Goal: Transaction & Acquisition: Purchase product/service

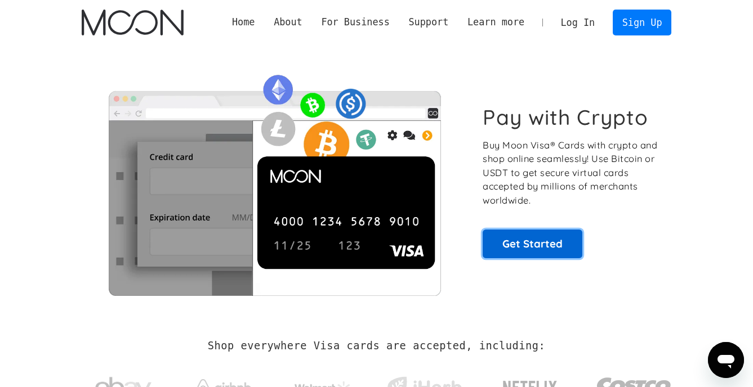
click at [523, 244] on link "Get Started" at bounding box center [533, 244] width 100 height 28
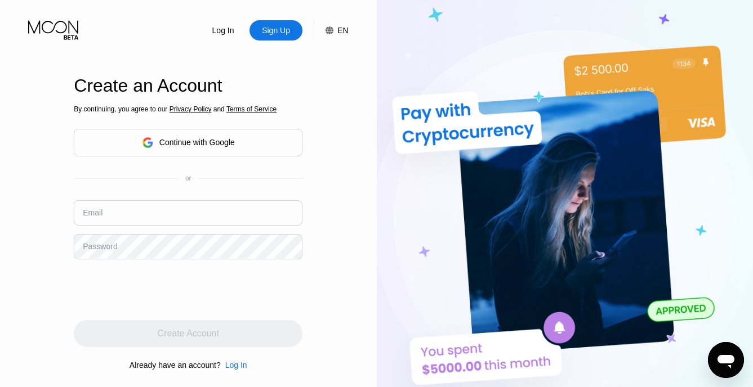
click at [121, 208] on input "text" at bounding box center [188, 213] width 229 height 25
paste input "[DOMAIN_NAME] [DOMAIN_NAME] [DOMAIN_NAME]"
drag, startPoint x: 260, startPoint y: 218, endPoint x: 42, endPoint y: 223, distance: 217.5
click at [42, 223] on div "Log In Sign Up EN Language English Save Create an Account By continuing, you ag…" at bounding box center [188, 213] width 377 height 426
paste input "cosocev861@artvara"
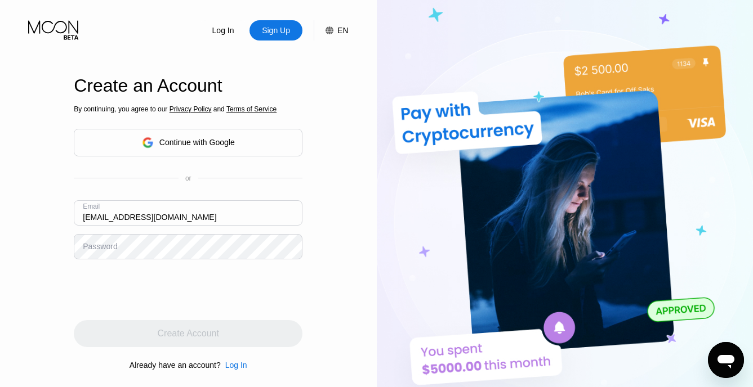
type input "[EMAIL_ADDRESS][DOMAIN_NAME]"
drag, startPoint x: 60, startPoint y: 248, endPoint x: 69, endPoint y: 246, distance: 8.7
click at [60, 248] on div "Log In Sign Up EN Language English Save Create an Account By continuing, you ag…" at bounding box center [188, 213] width 377 height 426
click at [106, 246] on div "Password" at bounding box center [100, 246] width 34 height 9
click at [109, 249] on div "Password" at bounding box center [100, 246] width 34 height 9
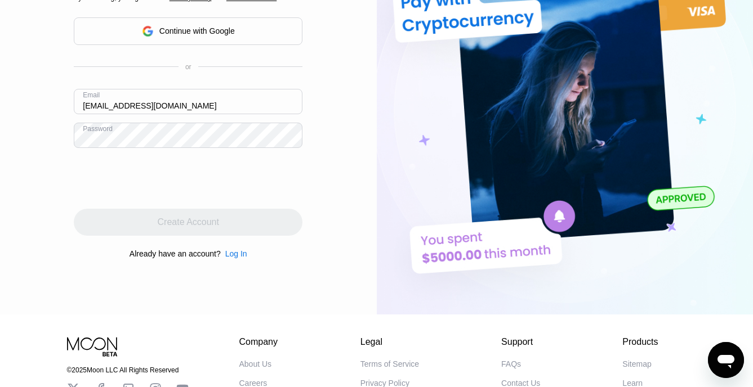
scroll to position [113, 0]
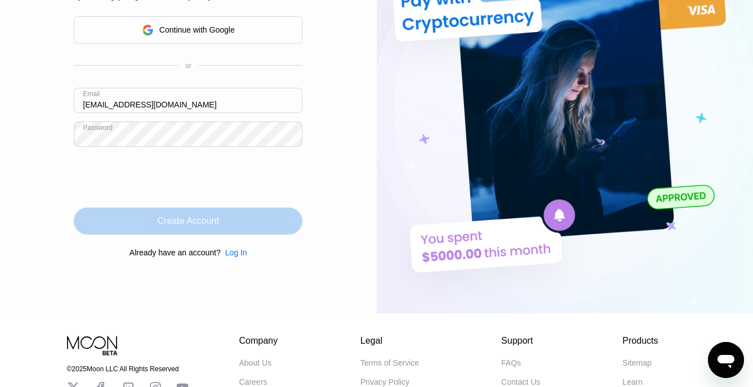
click at [193, 226] on div "Create Account" at bounding box center [188, 221] width 61 height 11
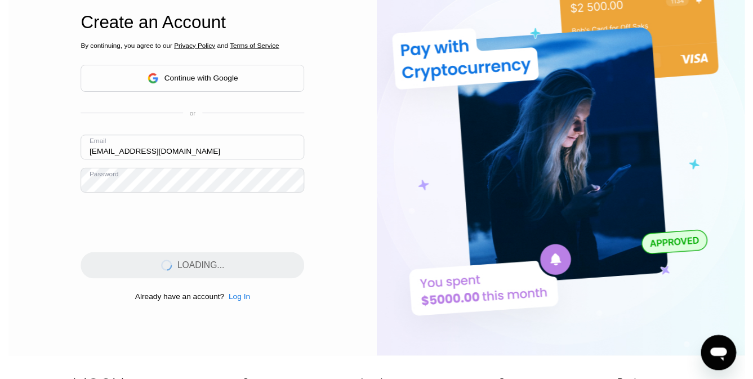
scroll to position [0, 0]
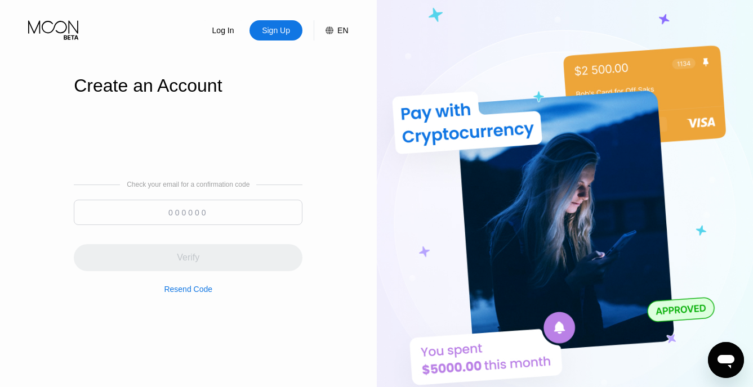
click at [252, 215] on input at bounding box center [188, 212] width 229 height 25
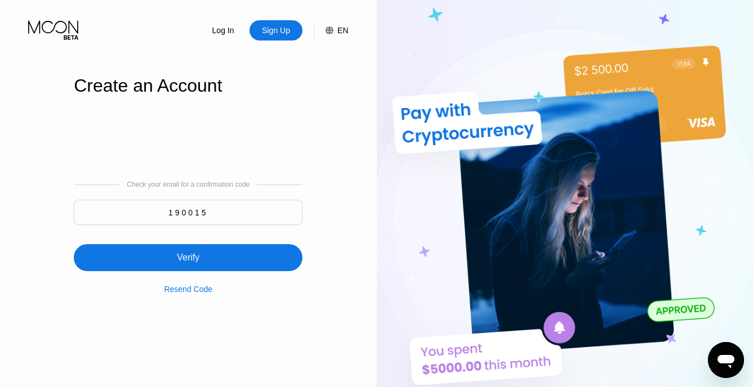
type input "190015"
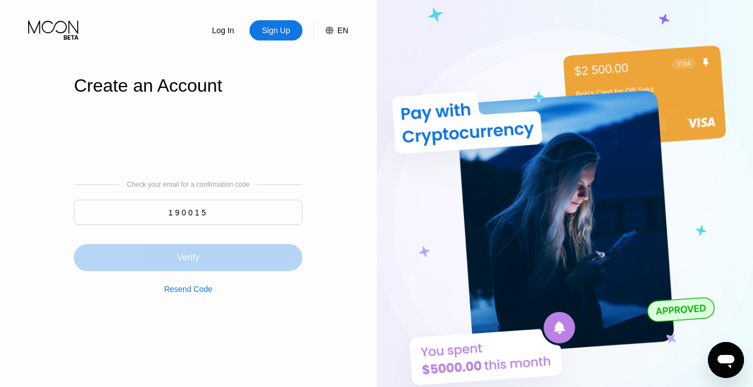
click at [210, 266] on div "Verify" at bounding box center [188, 257] width 229 height 27
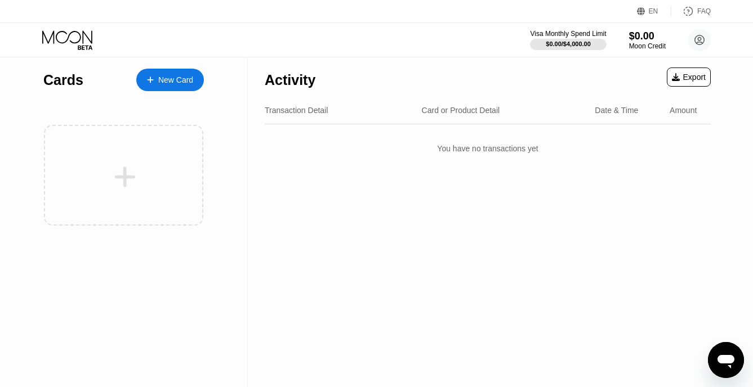
click at [456, 108] on div "Card or Product Detail" at bounding box center [461, 110] width 78 height 9
click at [169, 77] on div "New Card" at bounding box center [175, 80] width 35 height 10
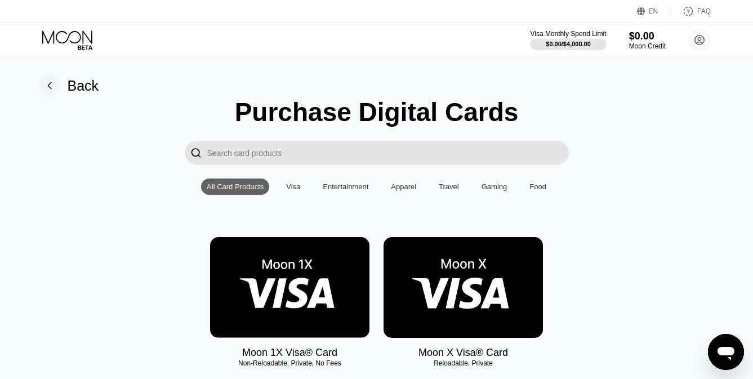
click at [293, 191] on div "Visa" at bounding box center [293, 186] width 14 height 8
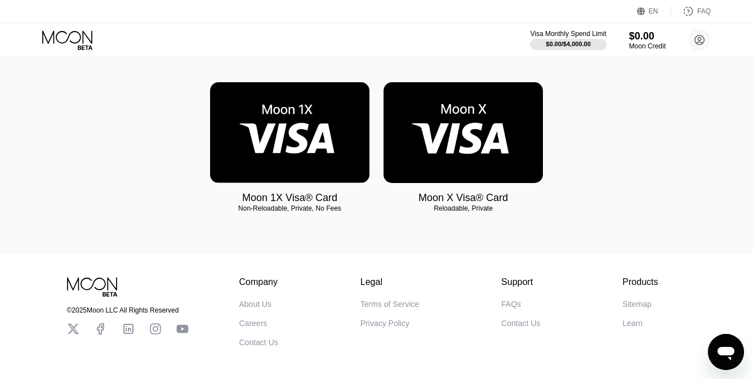
scroll to position [113, 0]
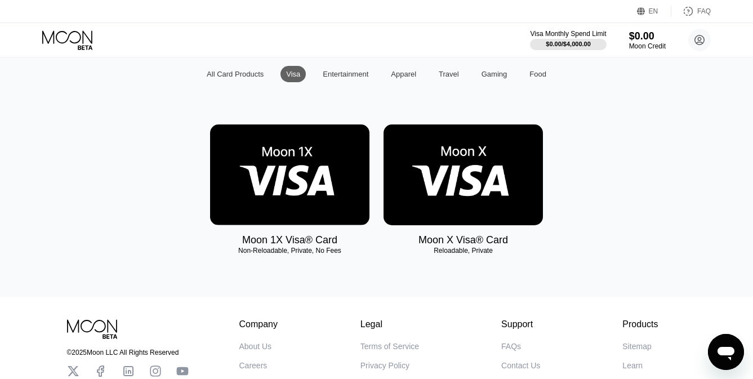
click at [305, 206] on img at bounding box center [289, 174] width 159 height 101
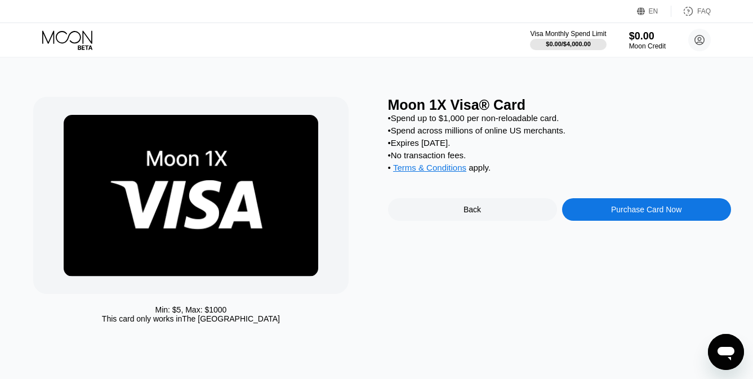
click at [602, 221] on div "Purchase Card Now" at bounding box center [646, 209] width 169 height 23
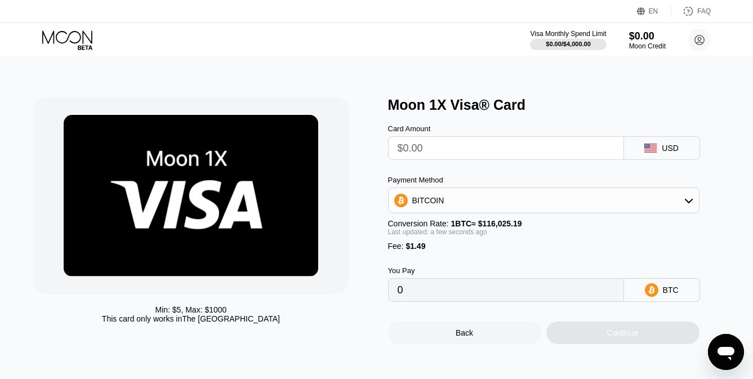
click at [446, 154] on input "text" at bounding box center [506, 148] width 217 height 23
click at [592, 126] on div "Card Amount USD" at bounding box center [559, 136] width 343 height 47
click at [476, 153] on input "text" at bounding box center [506, 148] width 217 height 23
click at [578, 115] on div "Moon 1X Visa® Card Card Amount USD Payment Method BITCOIN Conversion Rate: 1 BT…" at bounding box center [559, 220] width 343 height 247
click at [489, 207] on div "BITCOIN" at bounding box center [544, 200] width 310 height 23
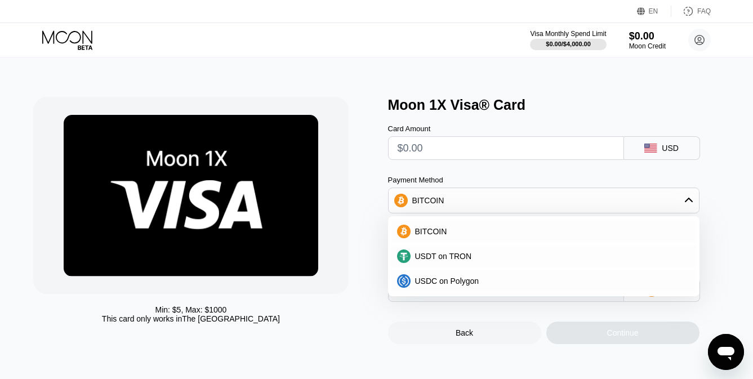
click at [475, 145] on input "text" at bounding box center [506, 148] width 217 height 23
click at [477, 148] on input "text" at bounding box center [506, 148] width 217 height 23
click at [478, 148] on input "text" at bounding box center [506, 148] width 217 height 23
type input "$2"
type input "0.00003008"
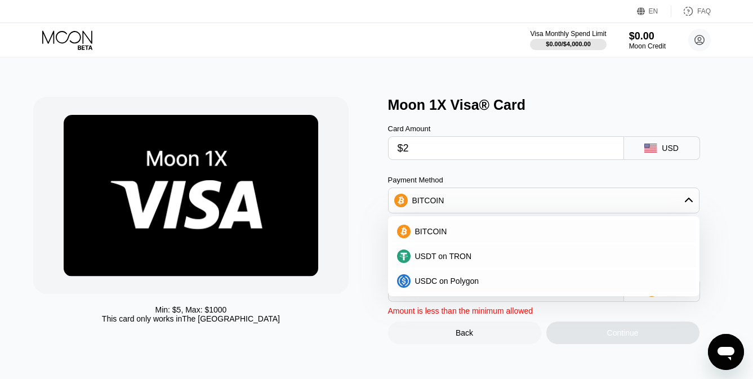
type input "$22"
type input "0.00020246"
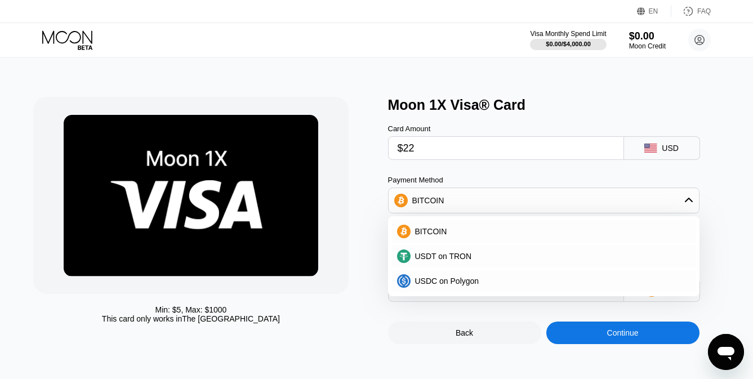
type input "$222"
type input "0.00192622"
type input "$2222"
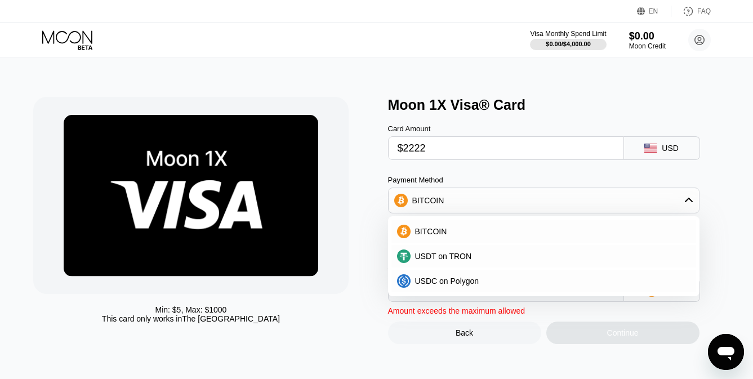
type input "0.01916386"
type input "$22222"
type input "0.19154022"
type input "$222222"
type input "1.91530383"
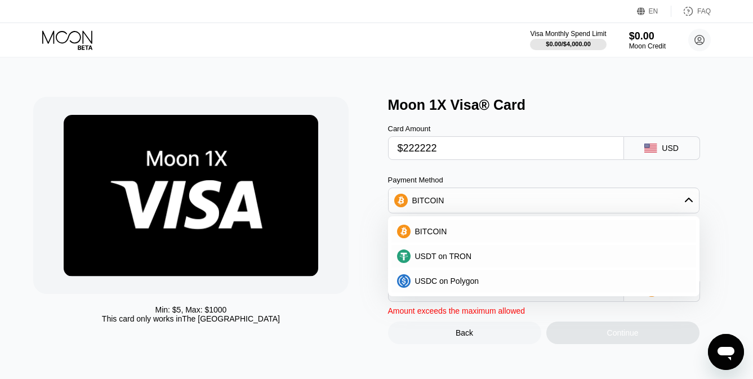
type input "$2222222"
type input "19.15293991"
type input "$22222222"
type input "191.52930075"
type input "$2222222"
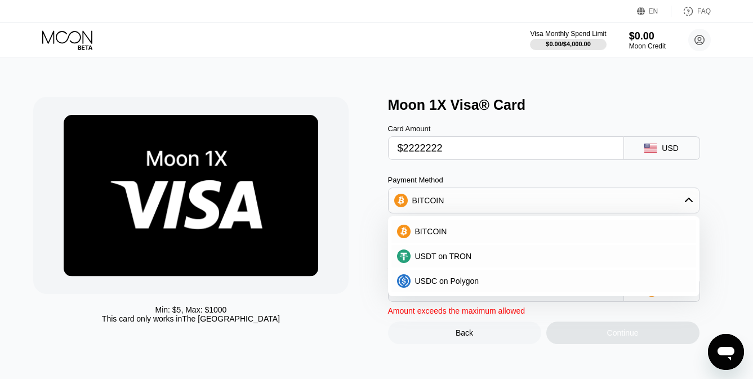
type input "19.15293991"
type input "$222222"
type input "1.91530383"
type input "$22222"
type input "0.19154022"
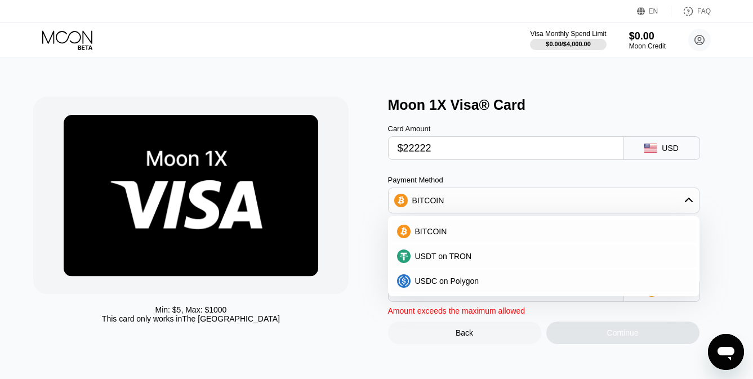
type input "$2222"
type input "0.01916386"
type input "$222"
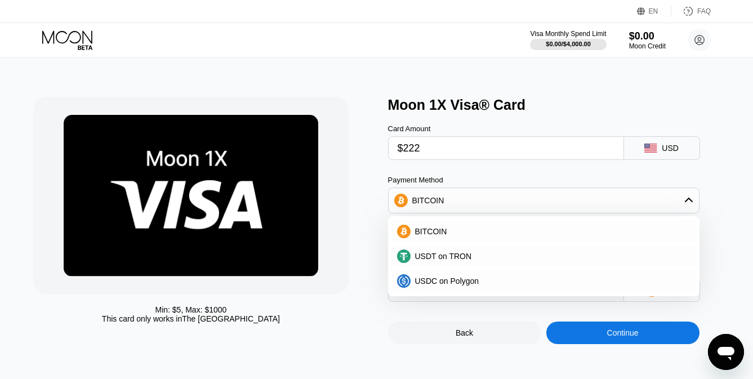
type input "0.00192622"
type input "$222"
click at [427, 205] on div "BITCOIN" at bounding box center [428, 200] width 32 height 9
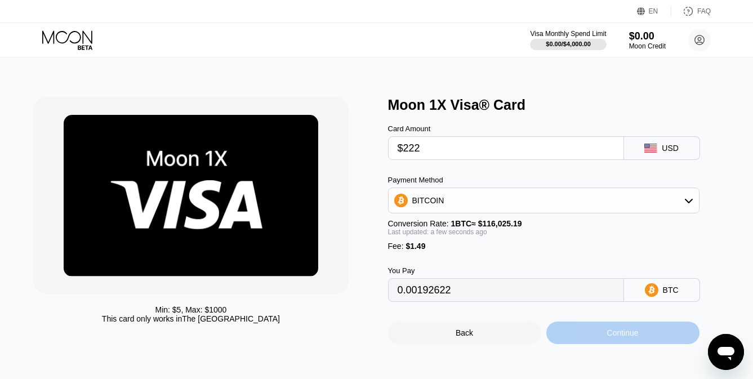
click at [614, 337] on div "Continue" at bounding box center [623, 332] width 32 height 9
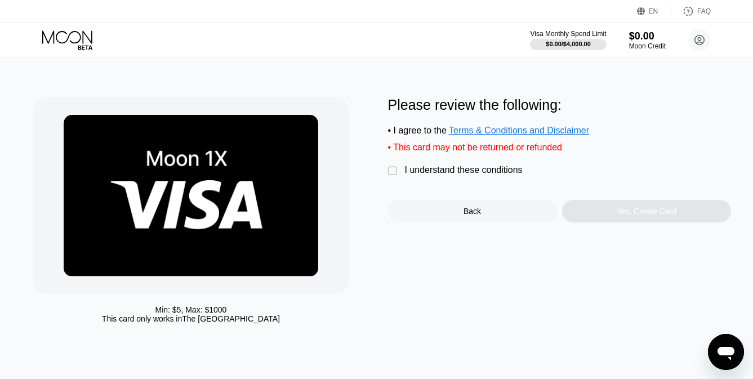
click at [396, 177] on div "" at bounding box center [393, 171] width 11 height 11
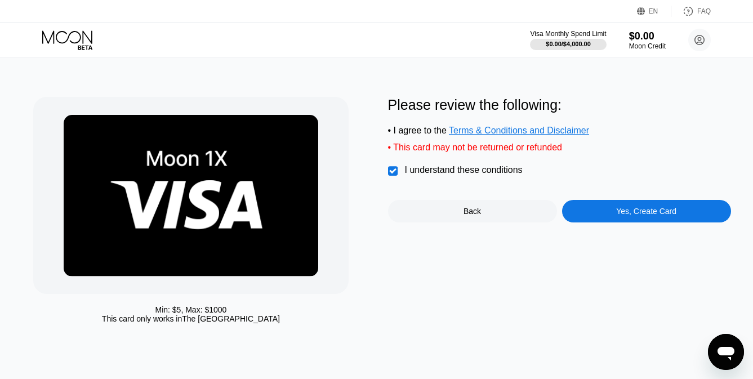
click at [598, 220] on div "Yes, Create Card" at bounding box center [646, 211] width 169 height 23
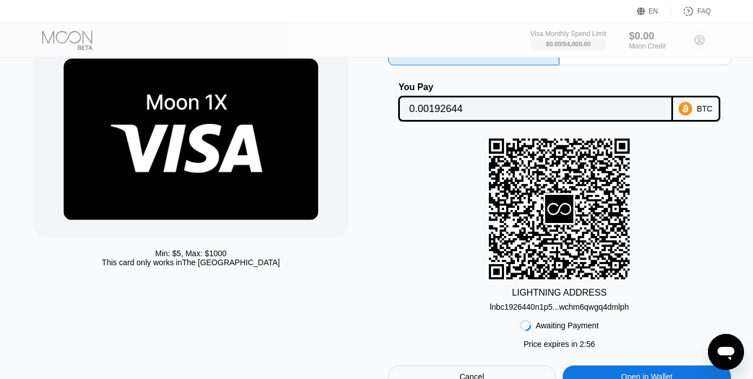
scroll to position [113, 0]
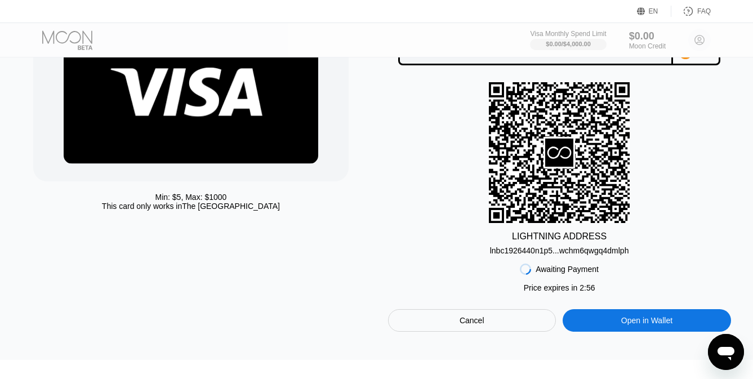
click at [587, 231] on div "LIGHTNING ADDRESS lnbc1926440n1p5...wchm6qwgq4dmlph" at bounding box center [559, 168] width 343 height 173
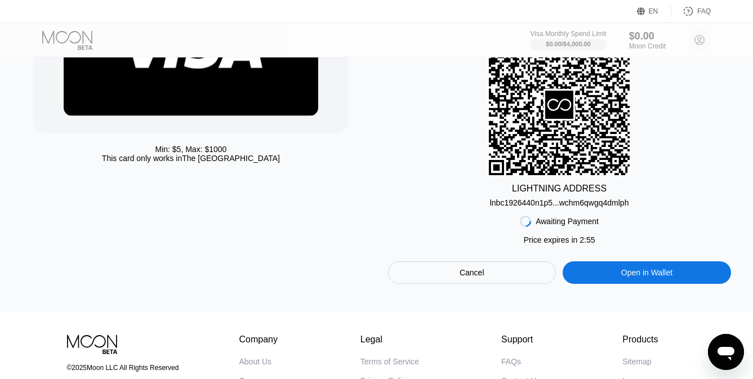
scroll to position [225, 0]
